Goal: Task Accomplishment & Management: Use online tool/utility

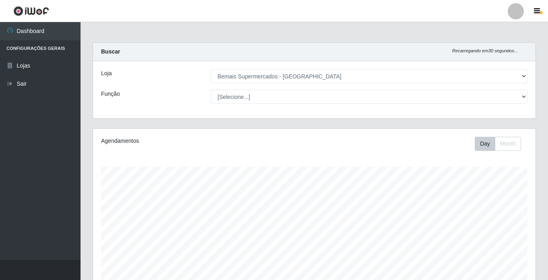
select select "250"
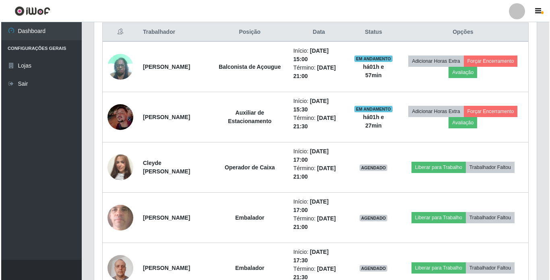
scroll to position [313, 0]
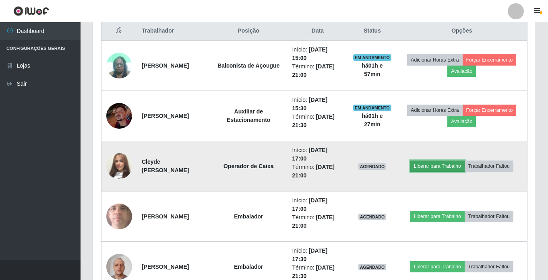
click at [434, 166] on button "Liberar para Trabalho" at bounding box center [437, 166] width 54 height 11
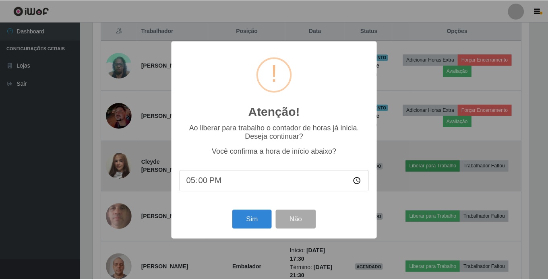
scroll to position [167, 439]
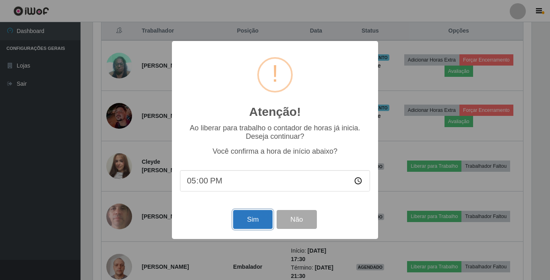
click at [260, 222] on button "Sim" at bounding box center [252, 219] width 39 height 19
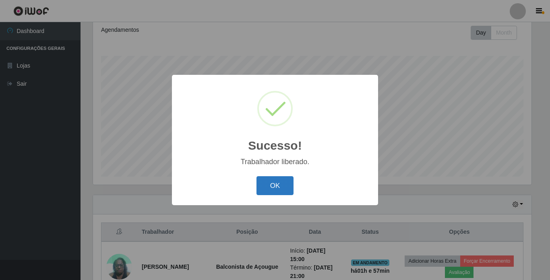
click at [269, 184] on button "OK" at bounding box center [275, 185] width 37 height 19
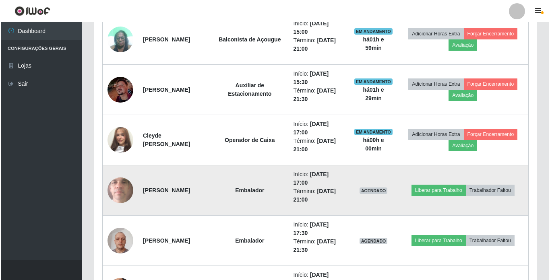
scroll to position [353, 0]
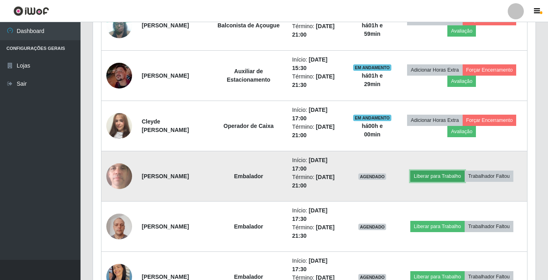
click at [432, 175] on button "Liberar para Trabalho" at bounding box center [437, 176] width 54 height 11
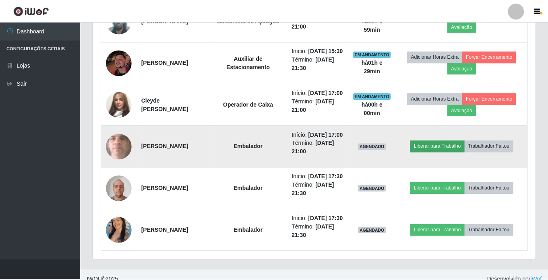
scroll to position [167, 439]
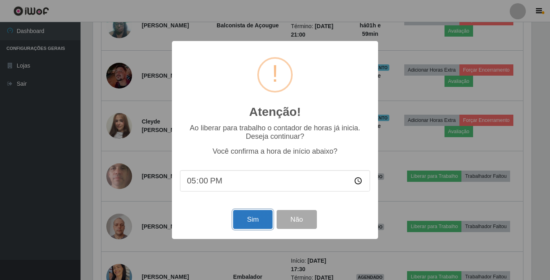
click at [252, 217] on button "Sim" at bounding box center [252, 219] width 39 height 19
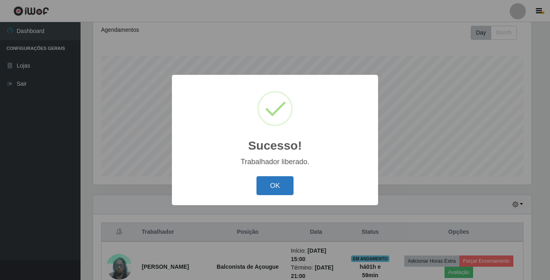
click at [271, 182] on button "OK" at bounding box center [275, 185] width 37 height 19
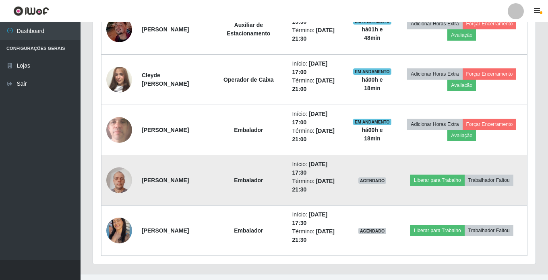
scroll to position [413, 0]
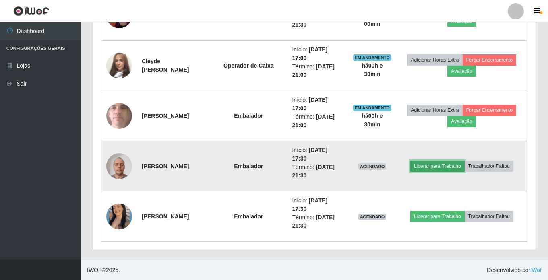
click at [433, 169] on button "Liberar para Trabalho" at bounding box center [437, 166] width 54 height 11
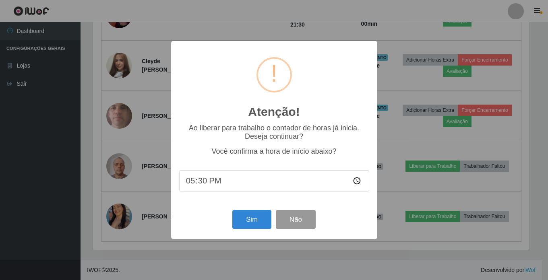
scroll to position [167, 439]
click at [258, 217] on button "Sim" at bounding box center [252, 219] width 39 height 19
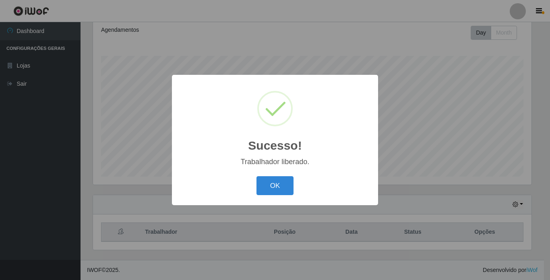
drag, startPoint x: 280, startPoint y: 185, endPoint x: 330, endPoint y: 210, distance: 56.6
click at [280, 186] on button "OK" at bounding box center [275, 185] width 37 height 19
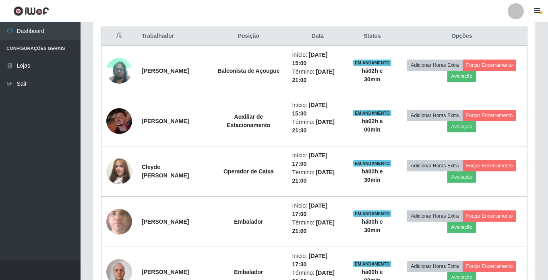
scroll to position [393, 0]
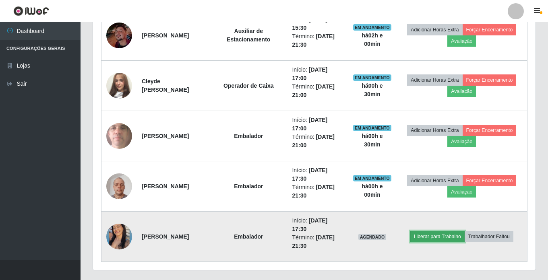
click at [447, 236] on button "Liberar para Trabalho" at bounding box center [437, 236] width 54 height 11
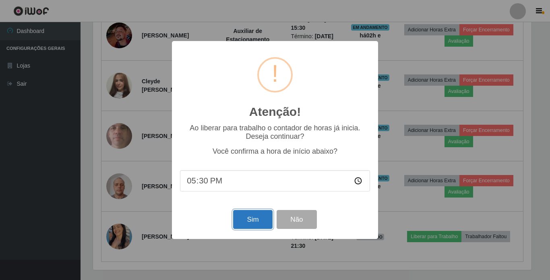
click at [260, 220] on button "Sim" at bounding box center [252, 219] width 39 height 19
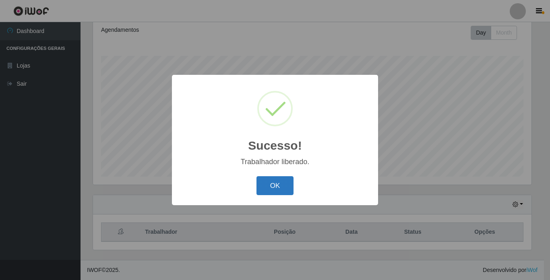
drag, startPoint x: 278, startPoint y: 184, endPoint x: 323, endPoint y: 141, distance: 62.7
click at [278, 185] on button "OK" at bounding box center [275, 185] width 37 height 19
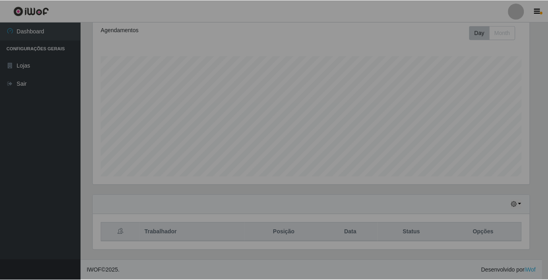
scroll to position [167, 443]
